Goal: Check status: Check status

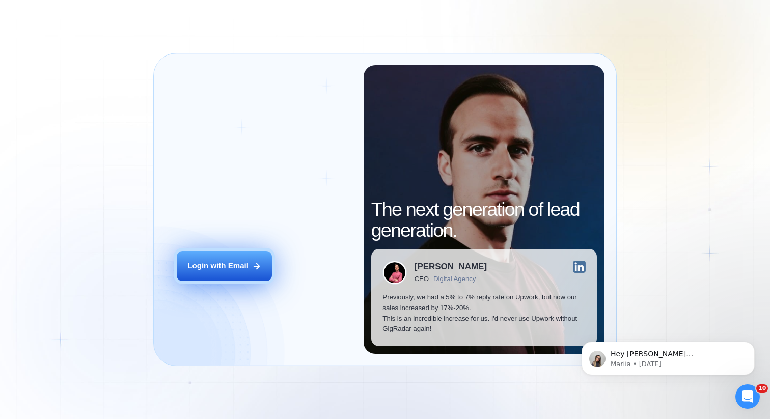
click at [259, 265] on icon at bounding box center [256, 266] width 9 height 9
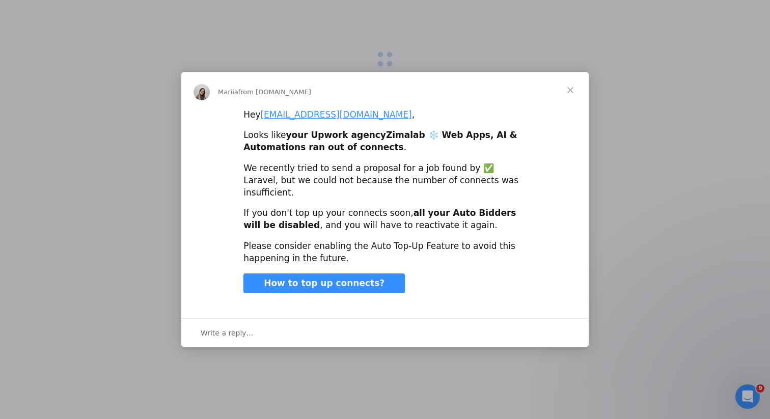
click at [575, 90] on span "Close" at bounding box center [570, 90] width 37 height 37
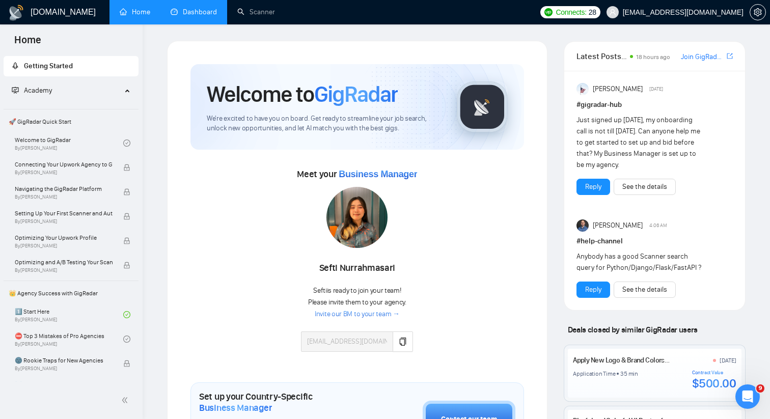
click at [202, 16] on link "Dashboard" at bounding box center [194, 12] width 46 height 9
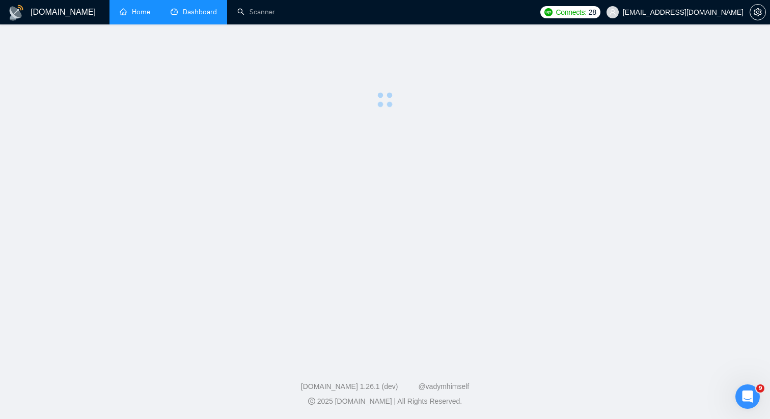
click at [137, 16] on link "Home" at bounding box center [135, 12] width 31 height 9
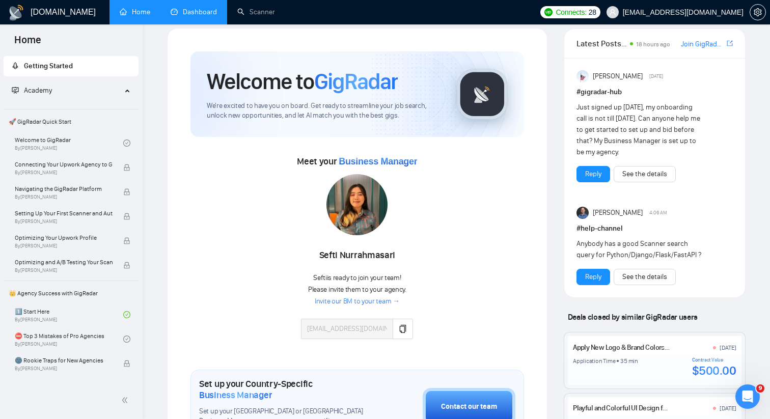
scroll to position [17, 0]
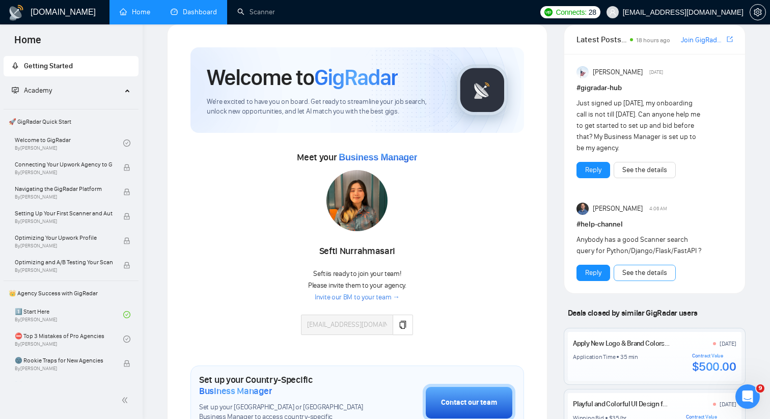
click at [667, 278] on link "See the details" at bounding box center [645, 272] width 45 height 11
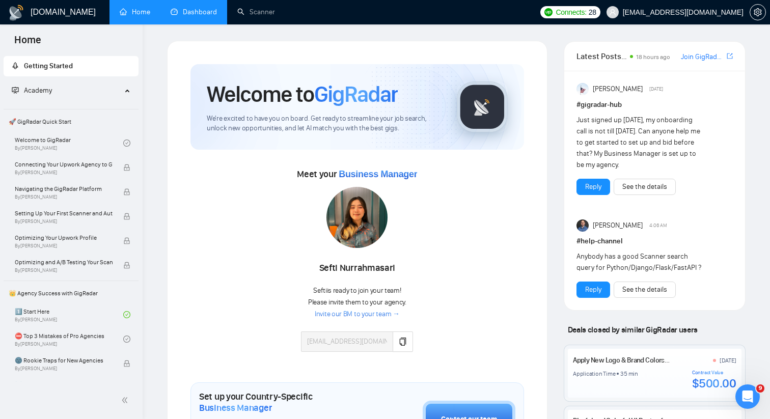
click at [194, 16] on link "Dashboard" at bounding box center [194, 12] width 46 height 9
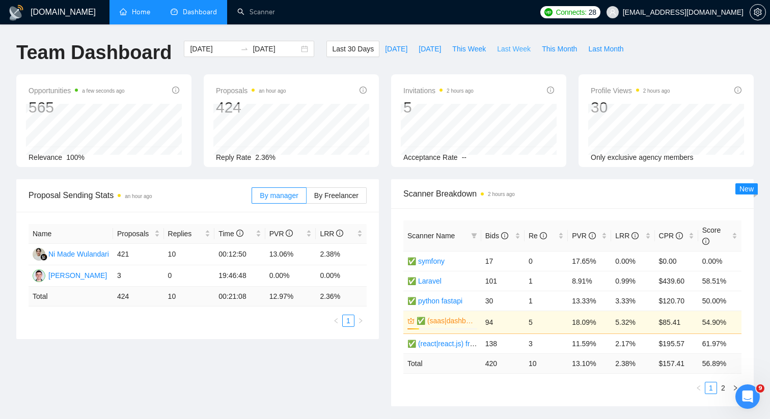
click at [515, 53] on span "Last Week" at bounding box center [514, 48] width 34 height 11
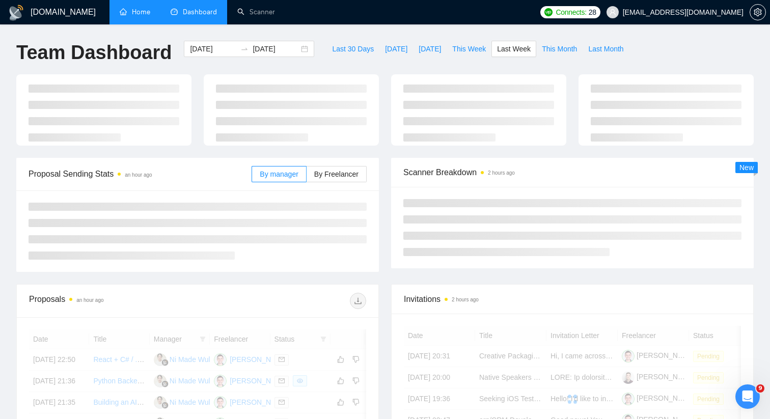
type input "2025-09-08"
type input "2025-09-14"
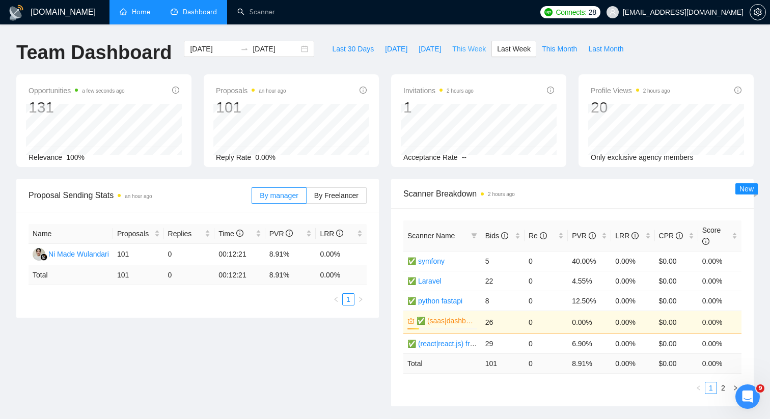
click at [467, 52] on span "This Week" at bounding box center [469, 48] width 34 height 11
type input "[DATE]"
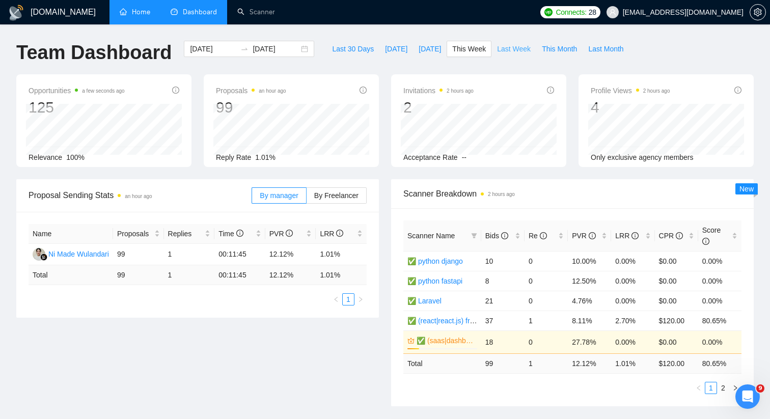
click at [508, 46] on span "Last Week" at bounding box center [514, 48] width 34 height 11
type input "2025-09-08"
type input "2025-09-14"
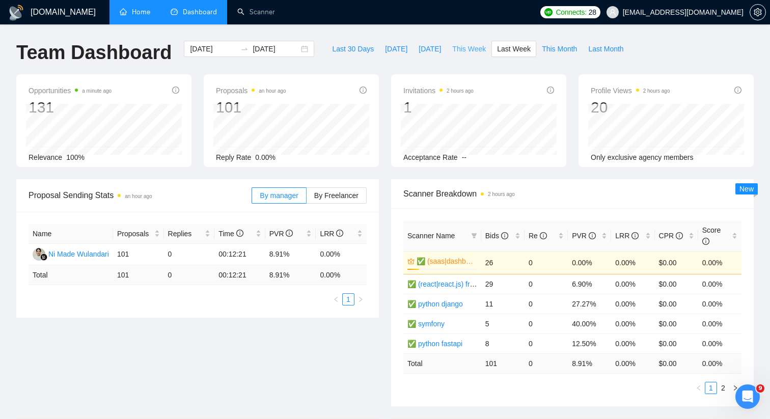
click at [480, 50] on span "This Week" at bounding box center [469, 48] width 34 height 11
type input "[DATE]"
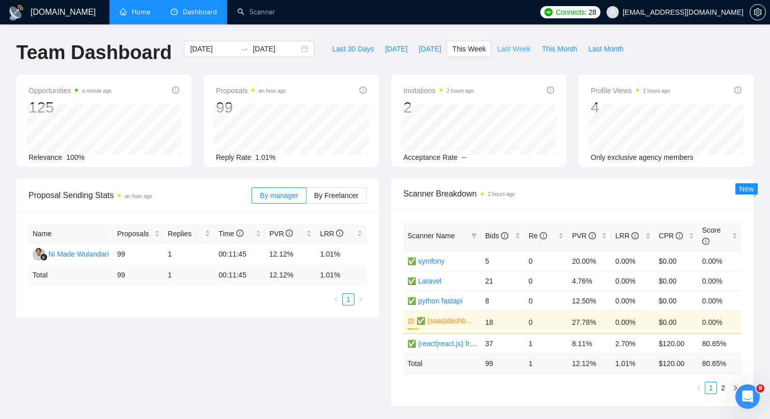
click at [516, 50] on span "Last Week" at bounding box center [514, 48] width 34 height 11
type input "2025-09-08"
type input "2025-09-14"
click at [467, 49] on span "This Week" at bounding box center [469, 48] width 34 height 11
type input "[DATE]"
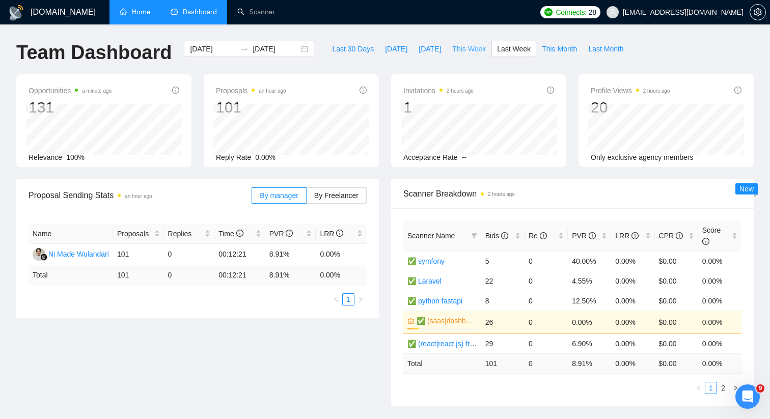
type input "[DATE]"
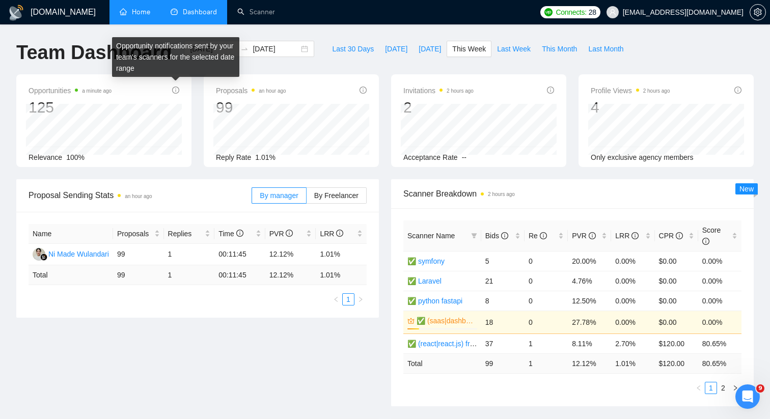
click at [175, 90] on icon "info-circle" at bounding box center [175, 90] width 7 height 7
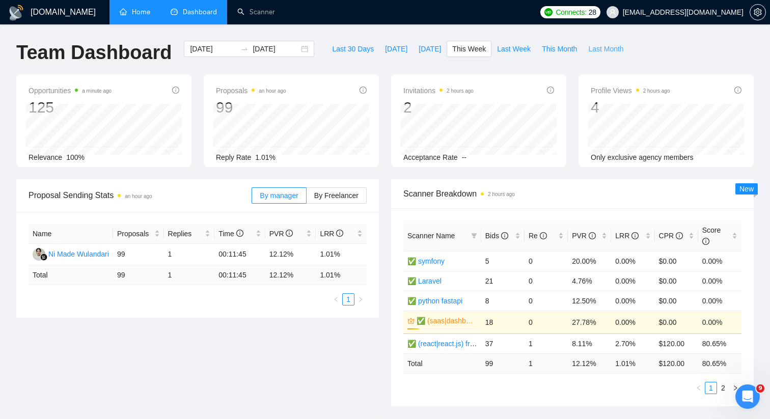
click at [600, 47] on span "Last Month" at bounding box center [605, 48] width 35 height 11
type input "2025-08-01"
type input "2025-08-31"
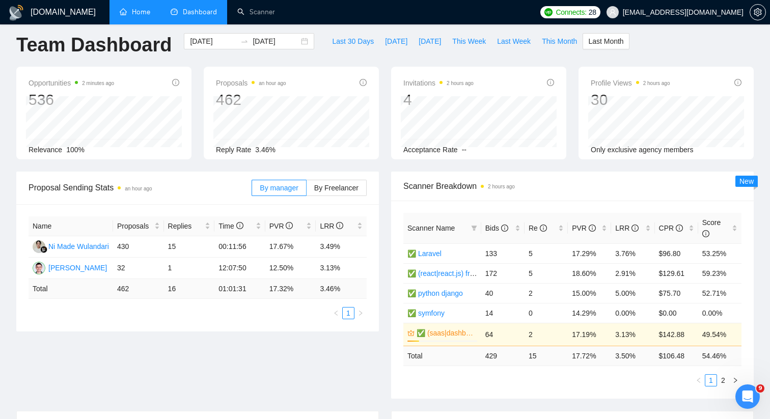
scroll to position [10, 0]
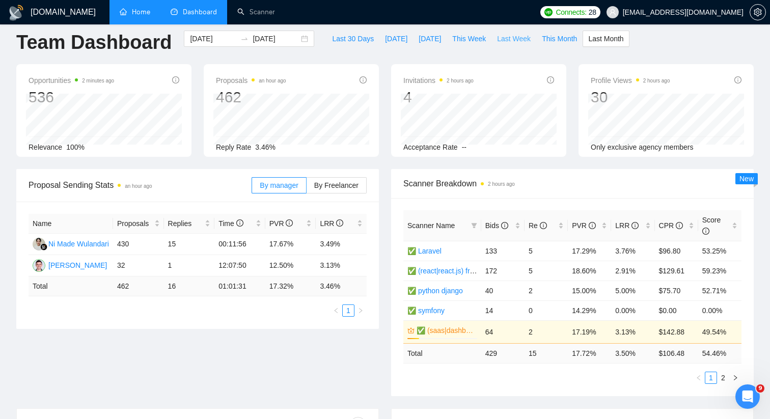
click at [505, 38] on span "Last Week" at bounding box center [514, 38] width 34 height 11
type input "2025-09-08"
type input "2025-09-14"
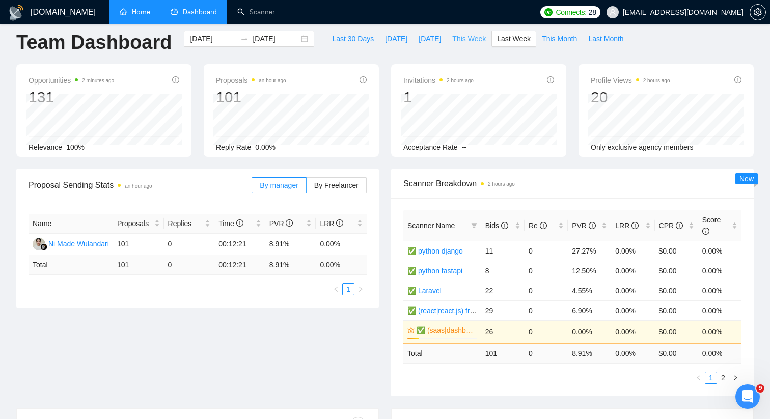
click at [469, 36] on span "This Week" at bounding box center [469, 38] width 34 height 11
type input "[DATE]"
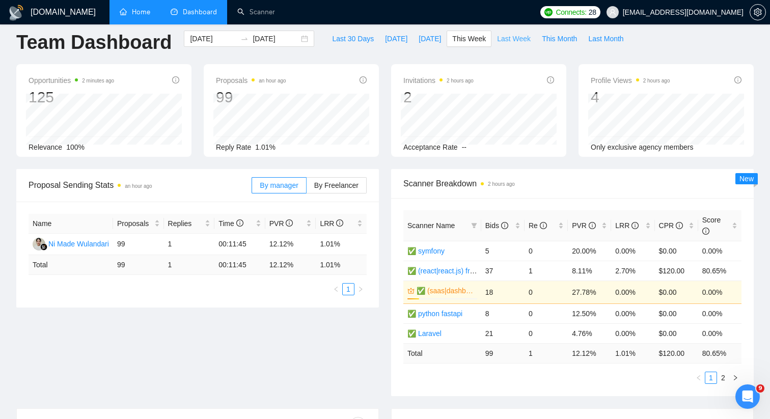
click at [514, 39] on span "Last Week" at bounding box center [514, 38] width 34 height 11
type input "2025-09-08"
type input "2025-09-14"
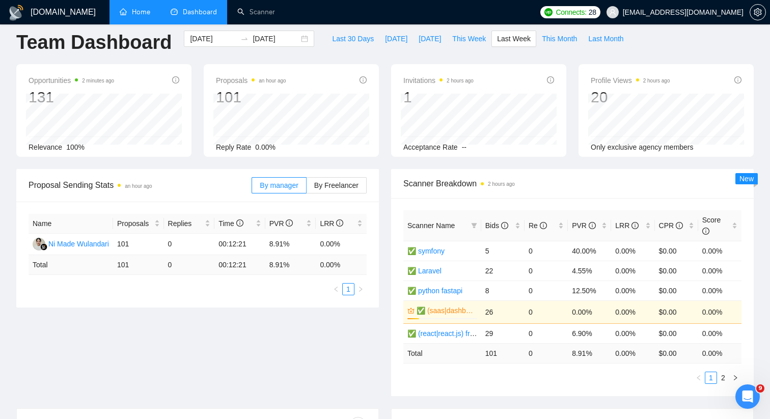
click at [73, 13] on div "[DOMAIN_NAME]" at bounding box center [52, 12] width 88 height 24
